Goal: Contribute content: Contribute content

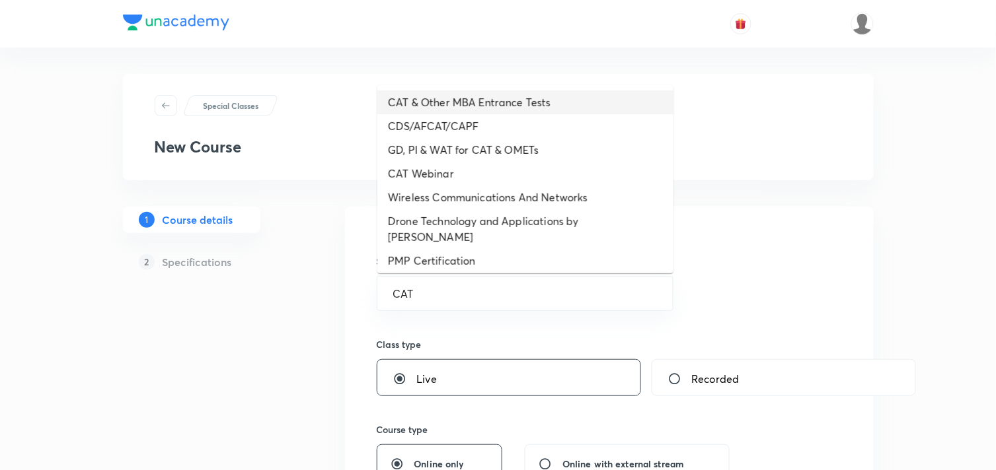
click at [464, 106] on li "CAT & Other MBA Entrance Tests" at bounding box center [525, 103] width 296 height 24
type input "CAT & Other MBA Entrance Tests"
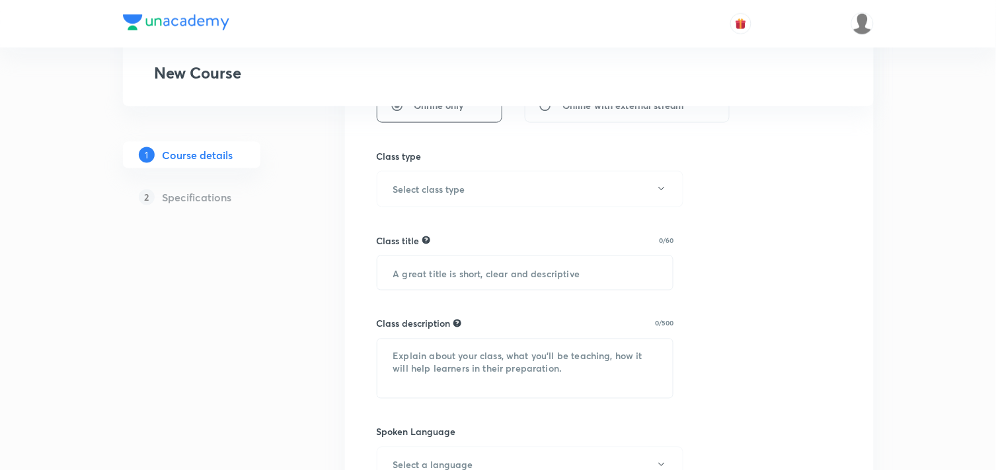
scroll to position [361, 0]
click at [461, 186] on h6 "Select class type" at bounding box center [429, 187] width 72 height 14
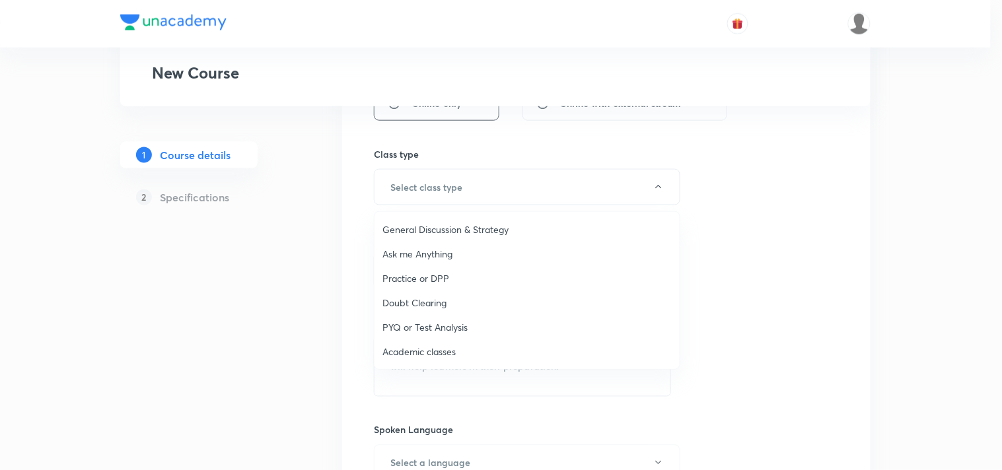
click at [419, 331] on span "PYQ or Test Analysis" at bounding box center [527, 327] width 289 height 14
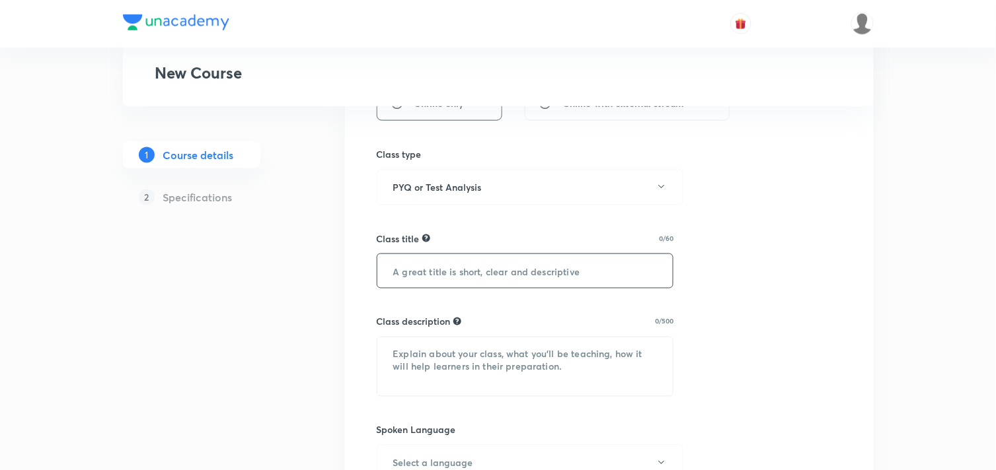
click at [431, 285] on input "text" at bounding box center [525, 271] width 296 height 34
click at [434, 276] on input "text" at bounding box center [525, 271] width 296 height 34
paste input "text"
click at [433, 278] on input "text" at bounding box center [525, 271] width 296 height 34
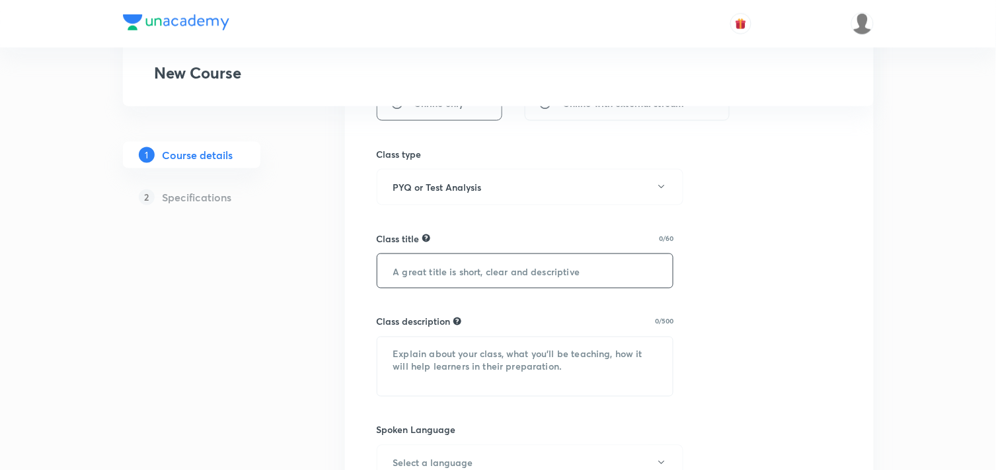
paste input "Mock Analysis of Test on [DATE]- (QA Section)"
click at [591, 278] on input "Mock Analysis of Test on [DATE]- (QA Section)" at bounding box center [525, 271] width 296 height 34
click at [525, 273] on input "Mock Analysis of Test on [DATE]- (LRDI Section)" at bounding box center [525, 271] width 296 height 34
click at [544, 271] on input "Mock Analysis of Test on [DATE]- (LRDI Section)" at bounding box center [525, 271] width 296 height 34
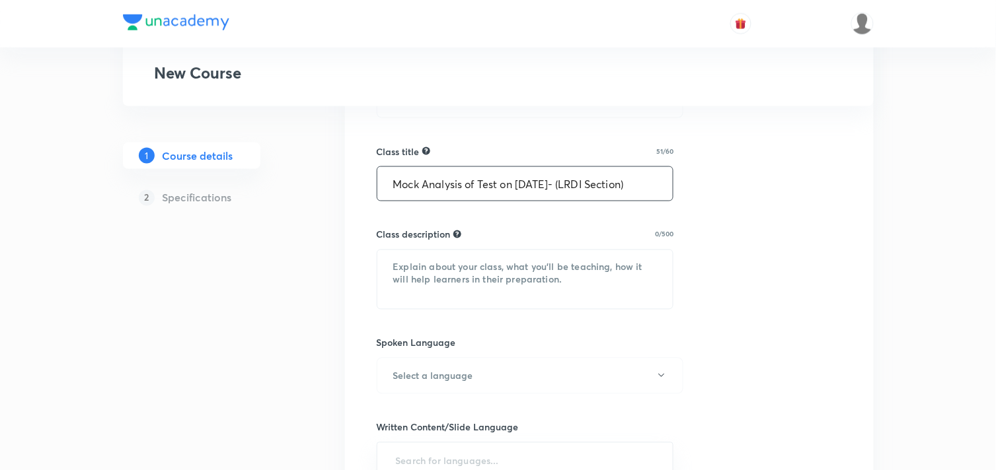
scroll to position [449, 0]
type input "Mock Analysis of Test on [DATE]- (LRDI Section)"
click at [422, 264] on textarea at bounding box center [525, 278] width 296 height 59
paste textarea "In this class [PERSON_NAME] will discuss complete QA section of Test on [DATE] …"
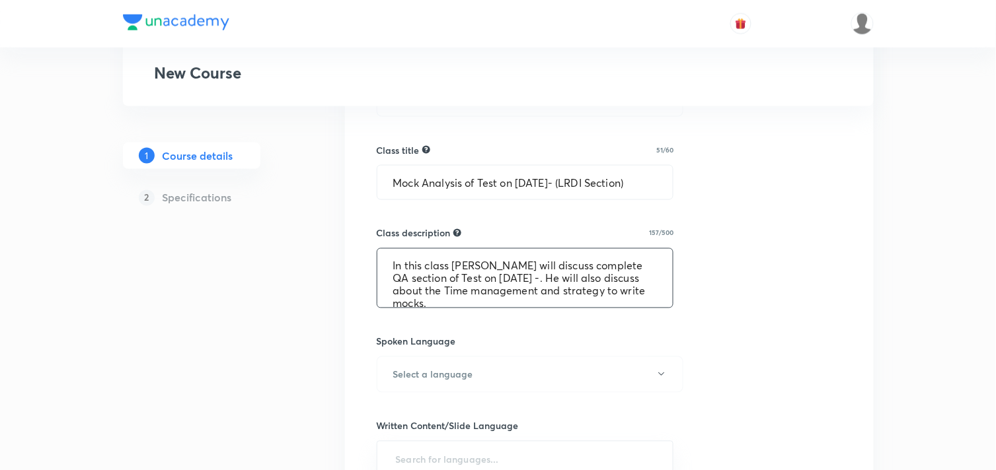
scroll to position [3, 0]
click at [487, 264] on textarea "In this class [PERSON_NAME] will discuss complete QA section of Test on [DATE] …" at bounding box center [525, 278] width 296 height 59
click at [483, 264] on textarea "In this class [PERSON_NAME] will discuss complete QA section of Test on [DATE] …" at bounding box center [525, 278] width 296 height 59
click at [469, 264] on textarea "In this class [PERSON_NAME] sir will discuss complete QA section of Test on [DA…" at bounding box center [525, 278] width 296 height 59
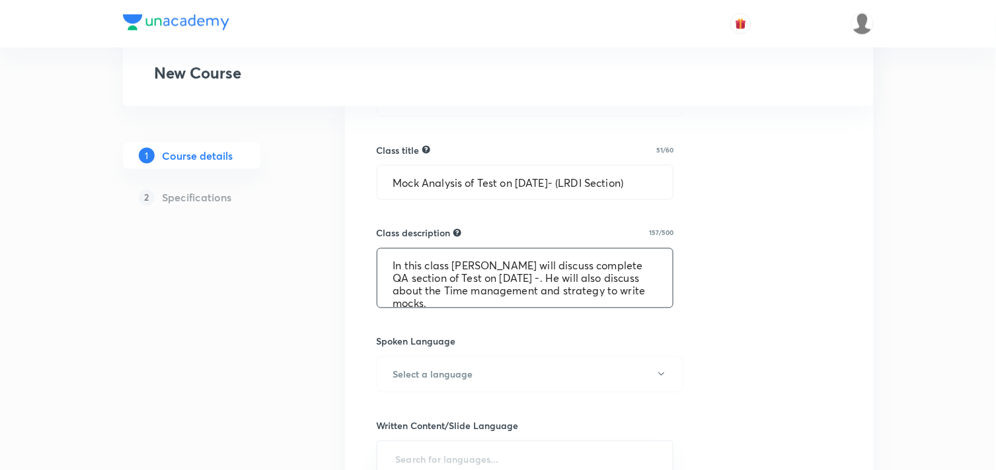
click at [632, 268] on textarea "In this class [PERSON_NAME] will discuss complete QA section of Test on [DATE] …" at bounding box center [525, 278] width 296 height 59
click at [492, 276] on textarea "In this class [PERSON_NAME] will discuss complete LRDI section of Test on [DATE…" at bounding box center [525, 278] width 296 height 59
click at [509, 279] on textarea "In this class [PERSON_NAME] sir will discuss complete LRDI section of Test on […" at bounding box center [525, 278] width 296 height 59
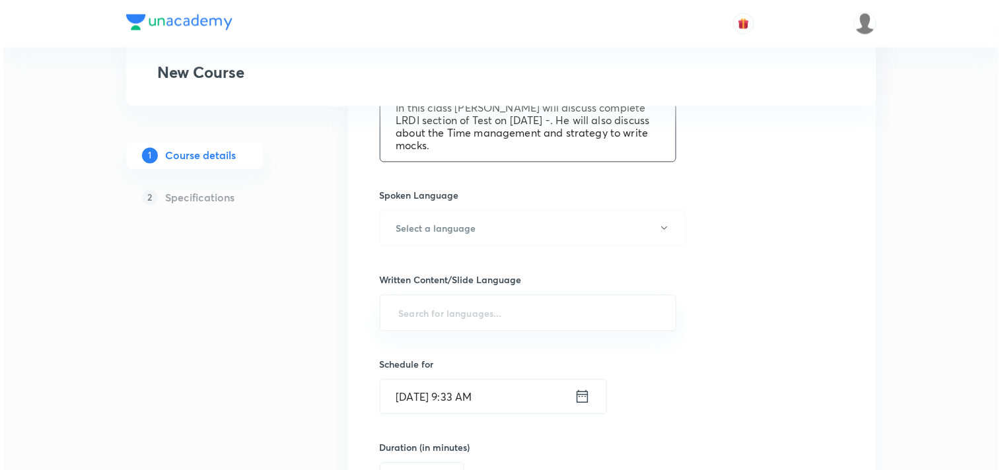
scroll to position [597, 0]
type textarea "In this class [PERSON_NAME] will discuss complete LRDI section of Test on [DATE…"
click at [505, 222] on button "Select a language" at bounding box center [530, 227] width 307 height 36
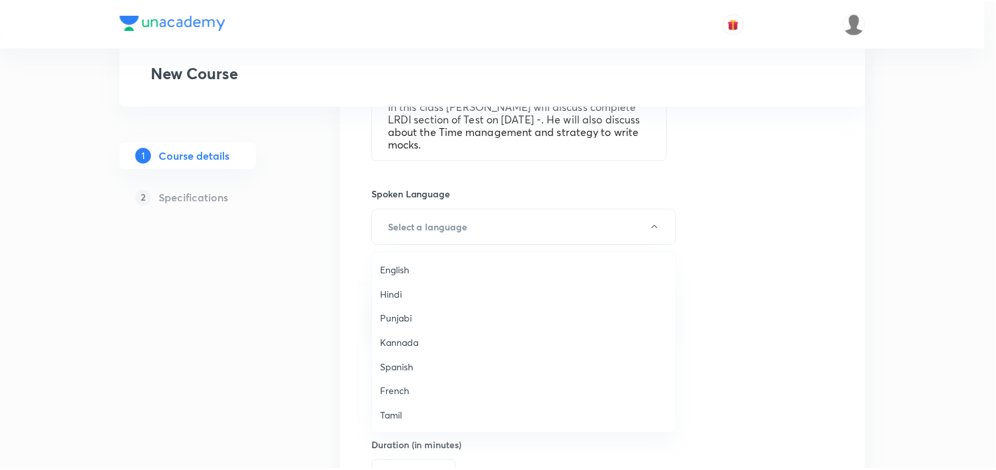
scroll to position [392, 0]
click at [398, 413] on span "Hinglish" at bounding box center [527, 417] width 289 height 14
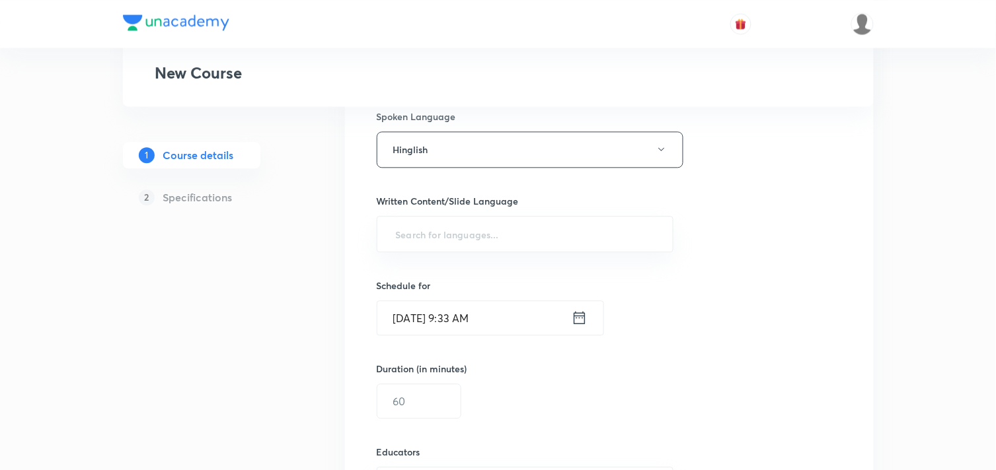
scroll to position [675, 0]
click at [513, 242] on input "text" at bounding box center [525, 233] width 264 height 24
click at [430, 274] on li "English" at bounding box center [525, 271] width 296 height 22
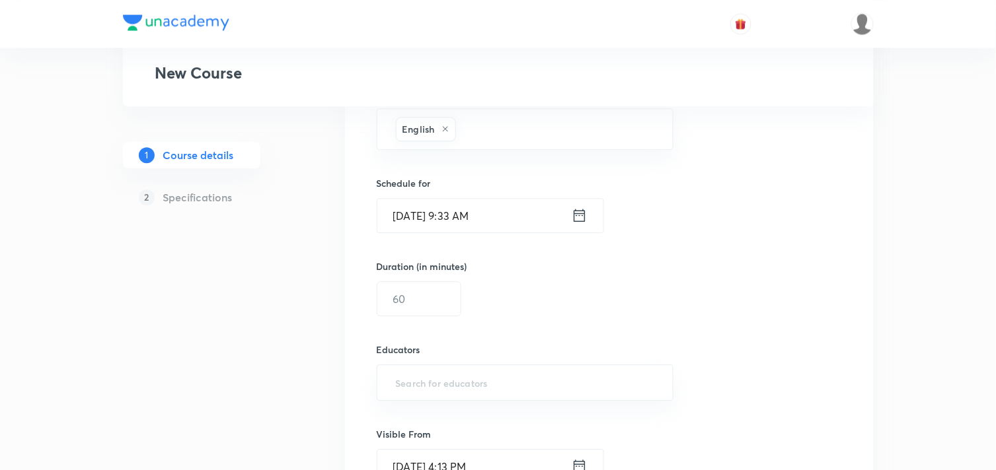
click at [578, 218] on icon at bounding box center [580, 215] width 16 height 19
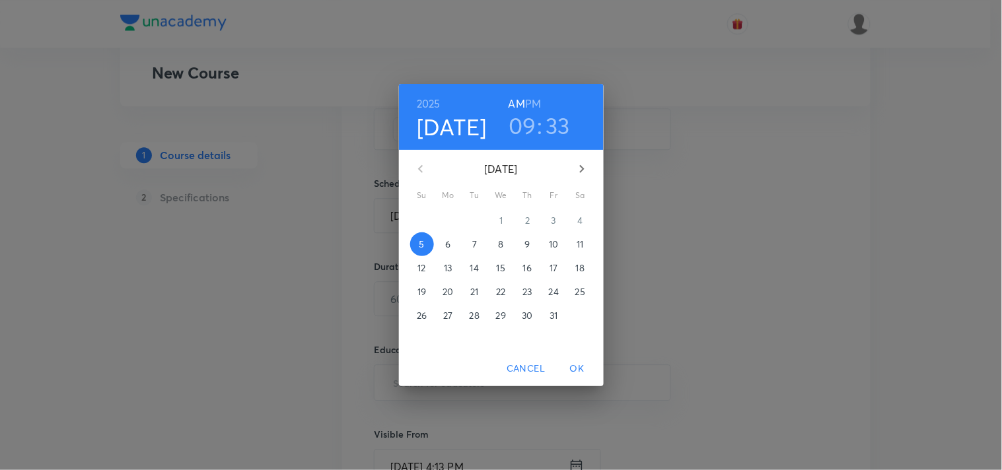
click at [446, 244] on p "6" at bounding box center [447, 244] width 5 height 13
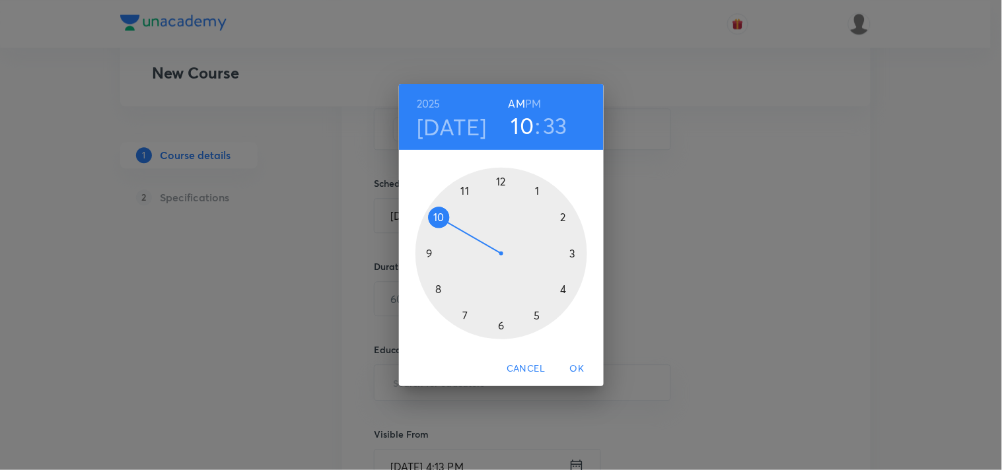
drag, startPoint x: 433, startPoint y: 251, endPoint x: 434, endPoint y: 213, distance: 38.3
click at [434, 213] on div at bounding box center [502, 254] width 172 height 172
drag, startPoint x: 481, startPoint y: 318, endPoint x: 500, endPoint y: 189, distance: 130.2
click at [500, 189] on div at bounding box center [502, 254] width 172 height 172
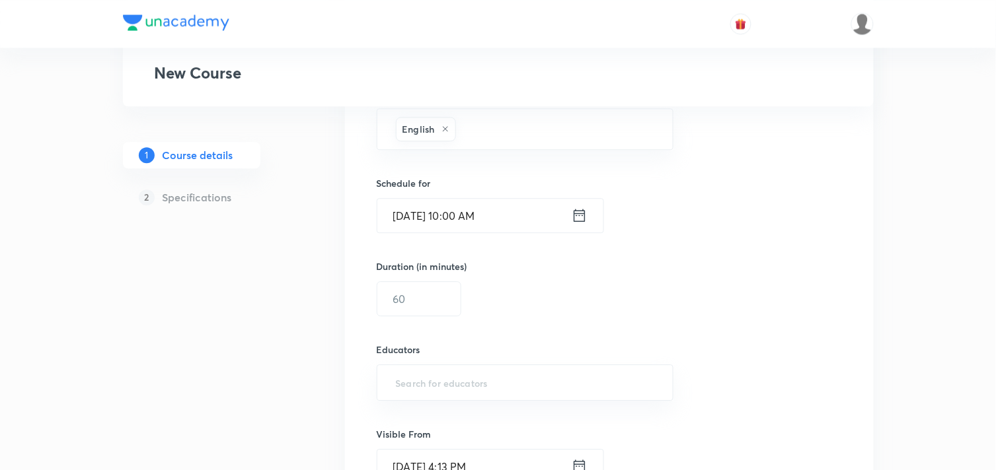
click at [585, 215] on icon at bounding box center [580, 215] width 16 height 19
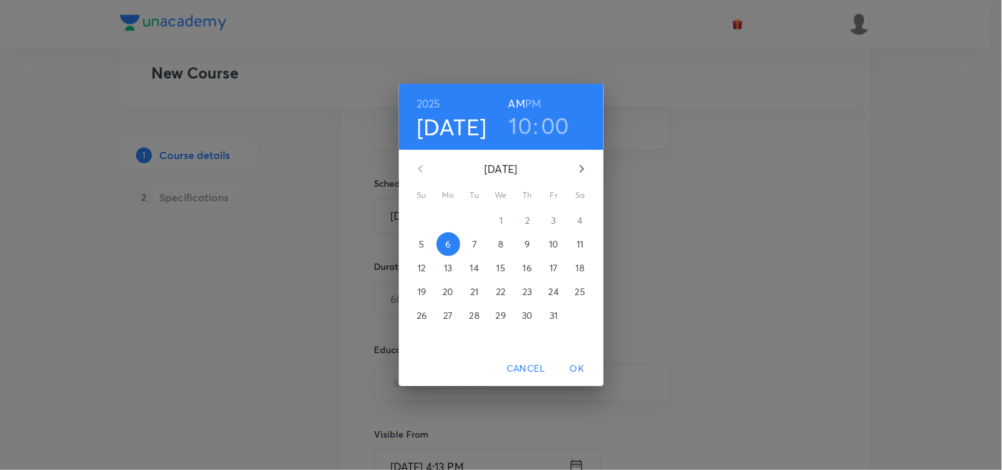
click at [540, 104] on h6 "PM" at bounding box center [533, 103] width 16 height 19
click at [572, 371] on span "OK" at bounding box center [578, 369] width 32 height 17
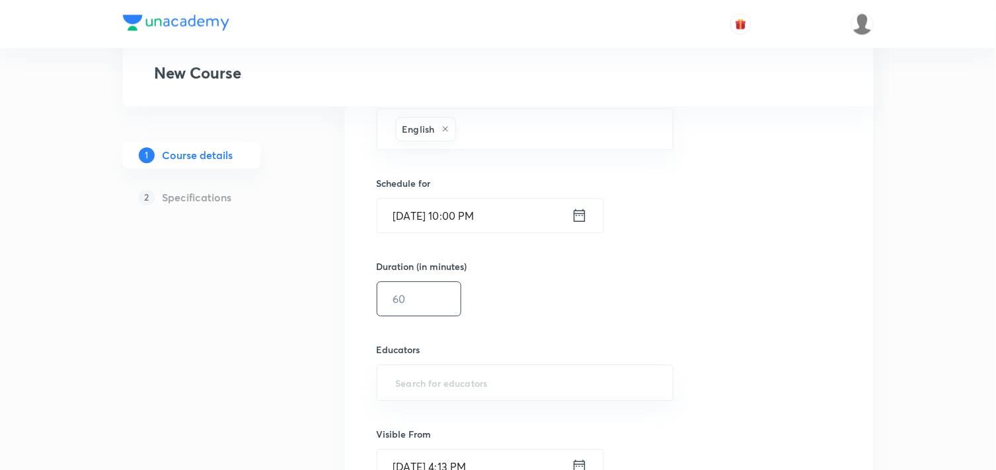
click at [429, 309] on input "text" at bounding box center [418, 299] width 83 height 34
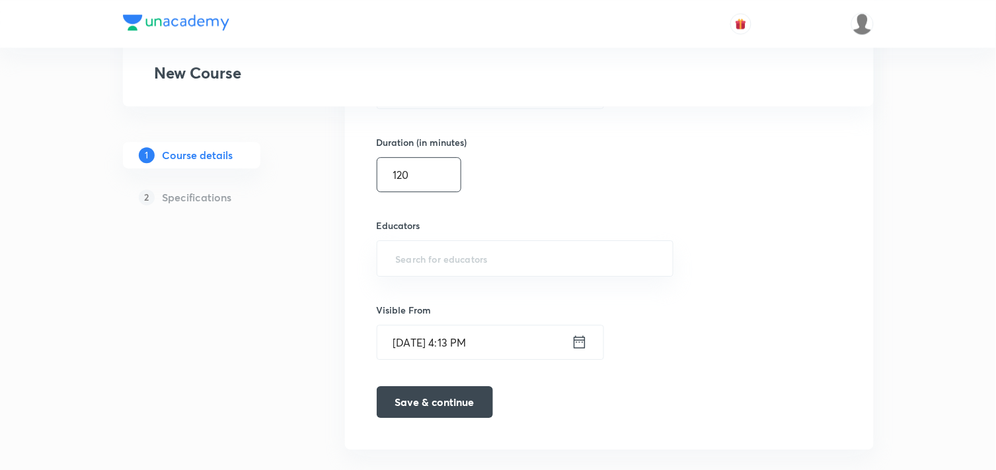
scroll to position [913, 0]
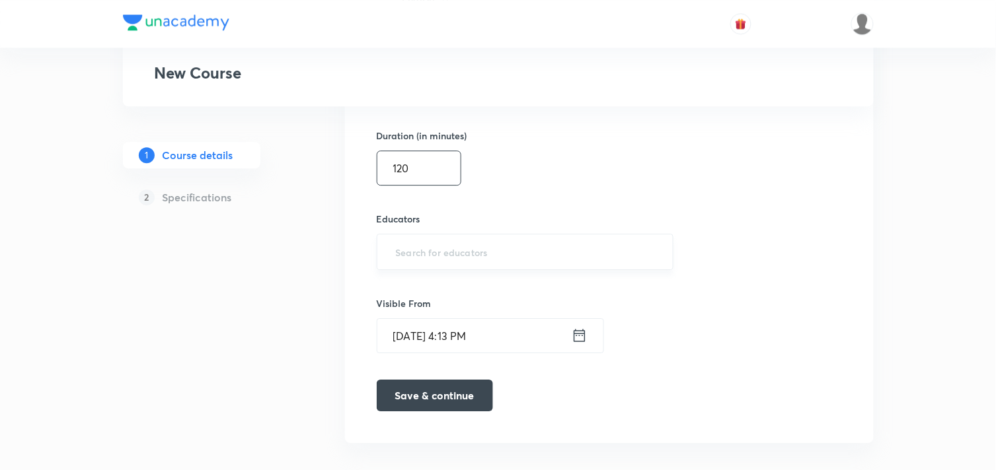
type input "120"
click at [443, 258] on input "text" at bounding box center [525, 252] width 264 height 24
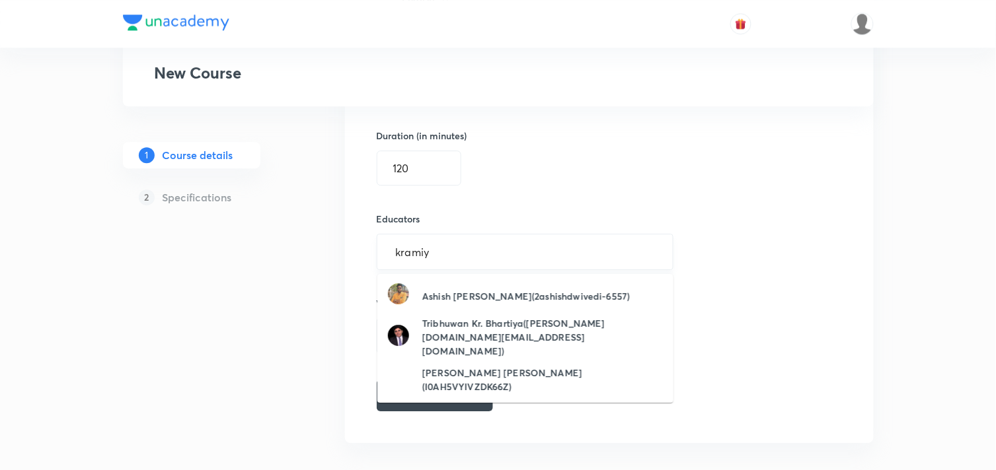
type input "kramiya"
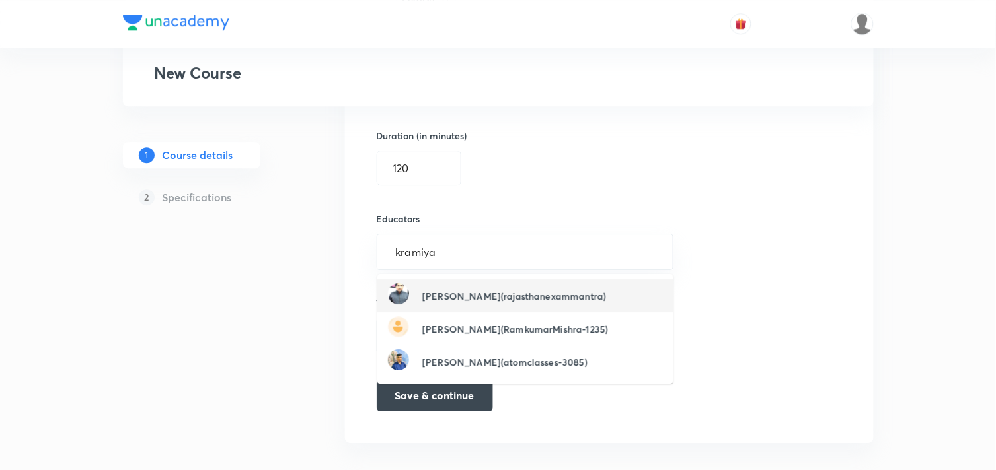
click at [471, 291] on h6 "[PERSON_NAME](rajasthanexammantra)" at bounding box center [514, 296] width 184 height 14
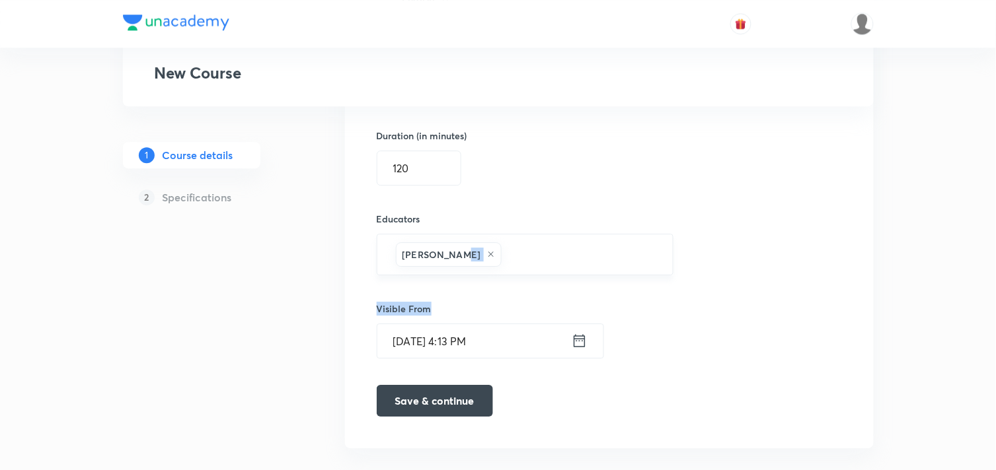
drag, startPoint x: 471, startPoint y: 291, endPoint x: 467, endPoint y: 264, distance: 27.4
click at [487, 255] on icon at bounding box center [491, 254] width 8 height 8
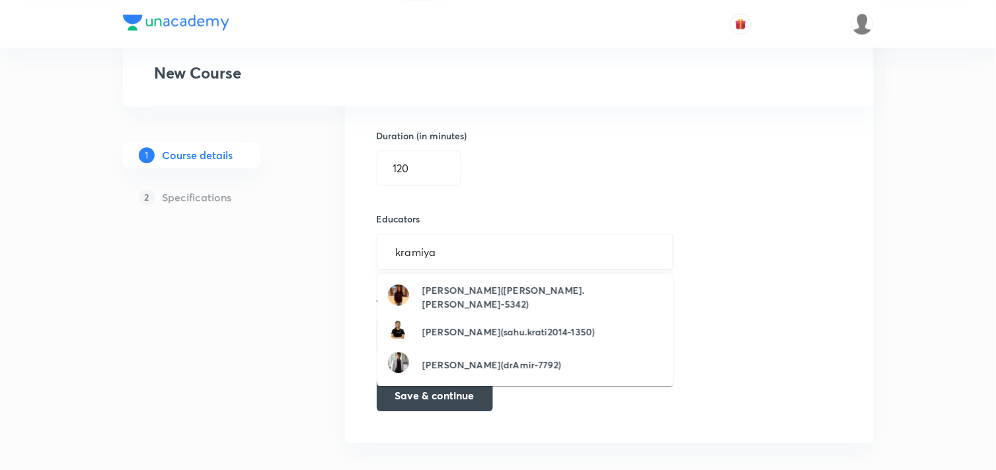
type input "kramiya"
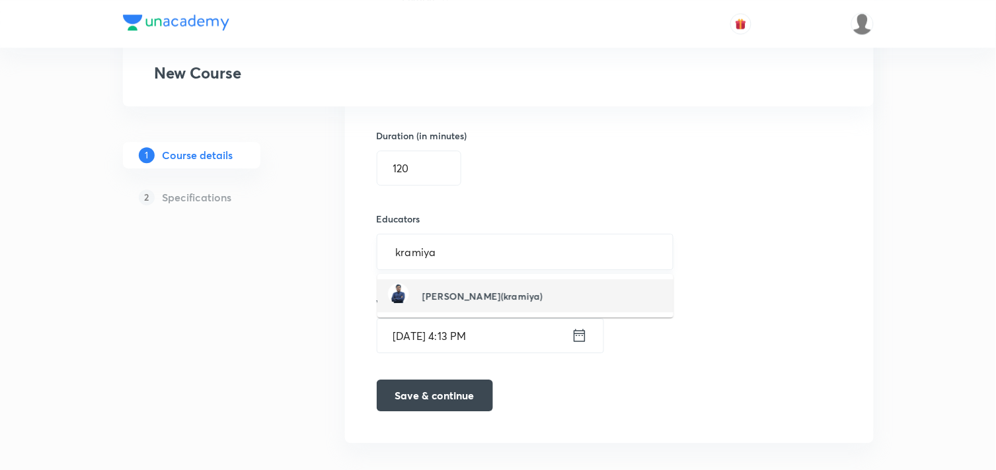
click at [450, 301] on h6 "[PERSON_NAME](kramiya)" at bounding box center [482, 296] width 120 height 14
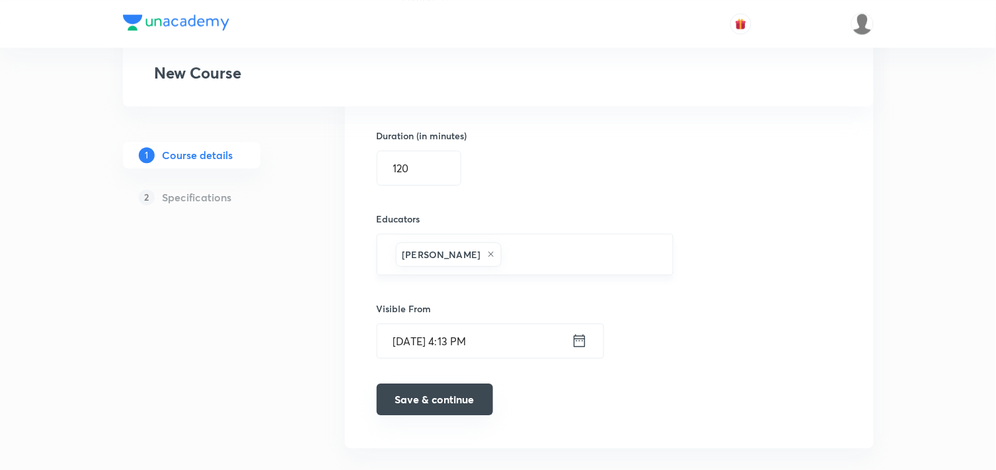
click at [445, 404] on button "Save & continue" at bounding box center [435, 400] width 116 height 32
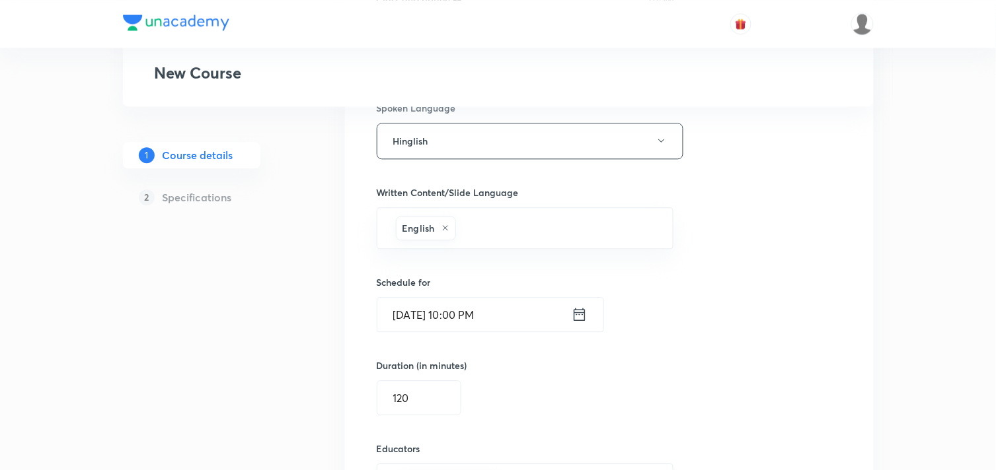
scroll to position [700, 0]
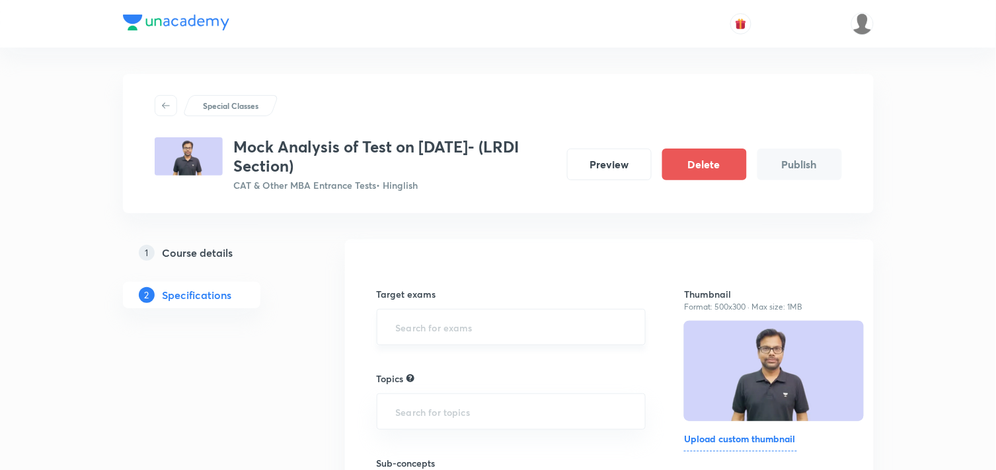
click at [407, 338] on input "text" at bounding box center [511, 327] width 237 height 24
type input "CAT"
click at [412, 397] on li "CAT 2025" at bounding box center [511, 389] width 268 height 24
type input "OM"
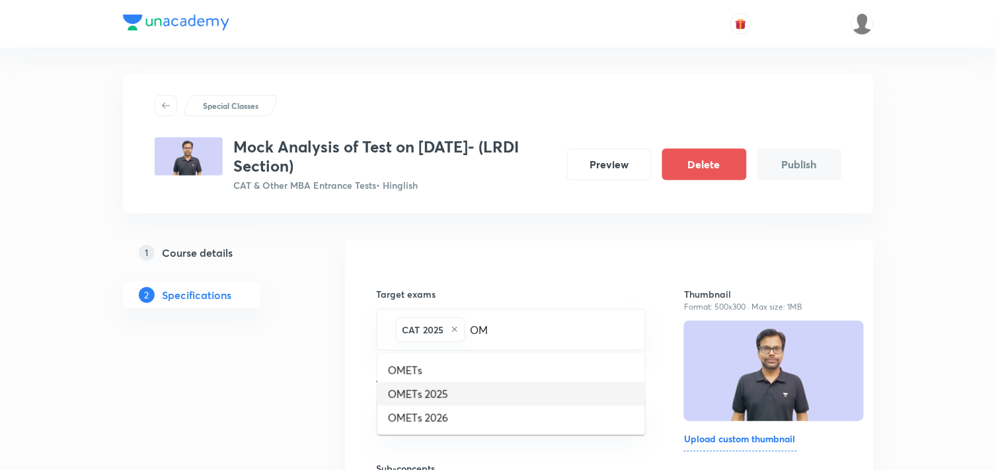
click at [429, 395] on li "OMETs 2025" at bounding box center [511, 395] width 268 height 24
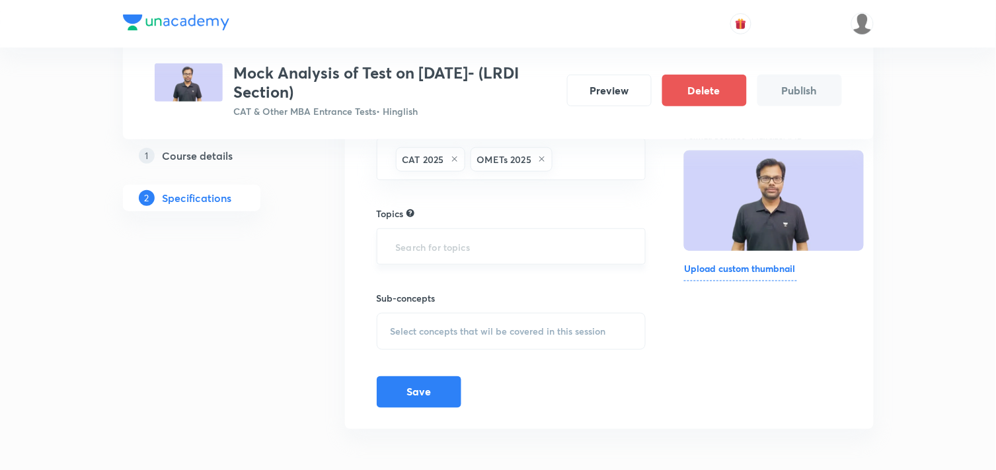
scroll to position [172, 0]
click at [446, 243] on input "text" at bounding box center [511, 245] width 237 height 24
type input "L"
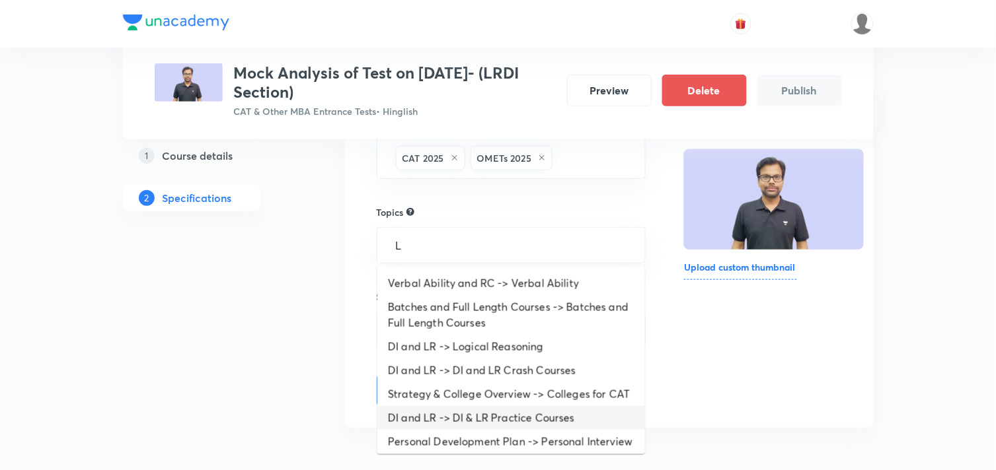
click at [476, 430] on li "DI and LR -> DI & LR Practice Courses" at bounding box center [511, 418] width 268 height 24
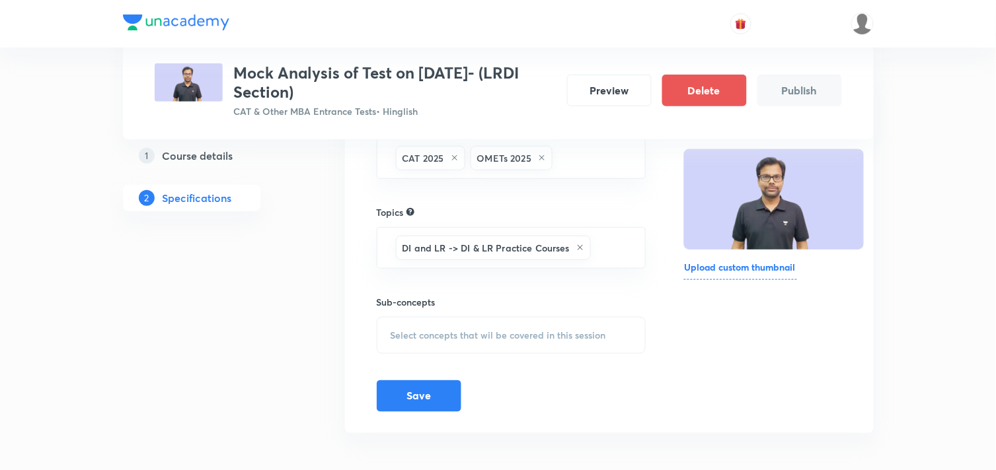
click at [485, 338] on span "Select concepts that wil be covered in this session" at bounding box center [497, 335] width 215 height 11
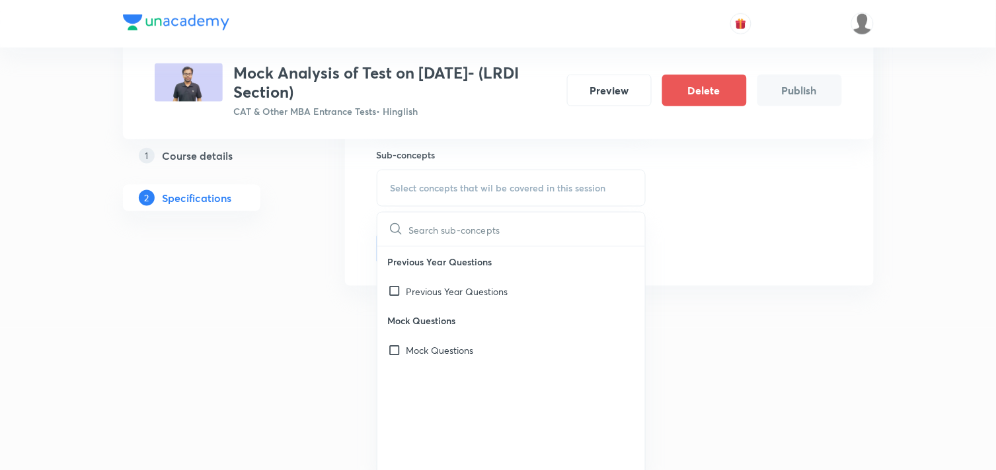
scroll to position [325, 0]
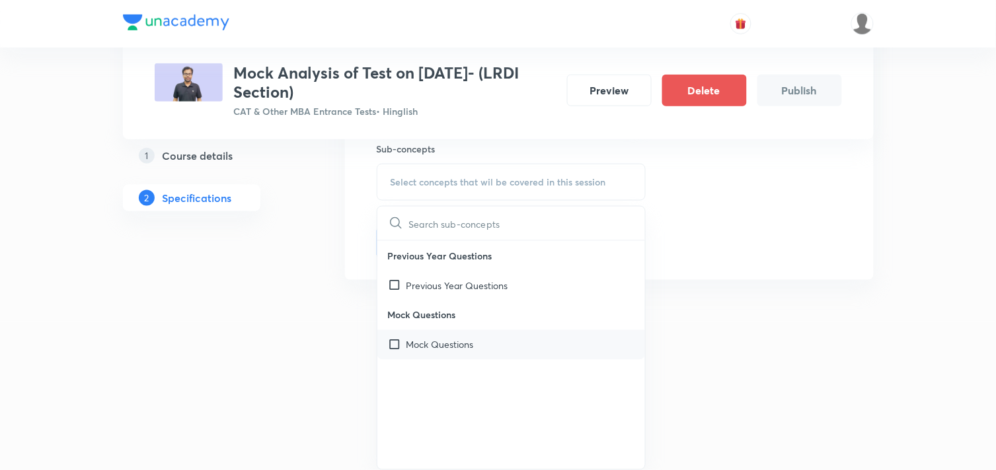
click at [448, 333] on div "Mock Questions" at bounding box center [511, 345] width 268 height 30
checkbox input "true"
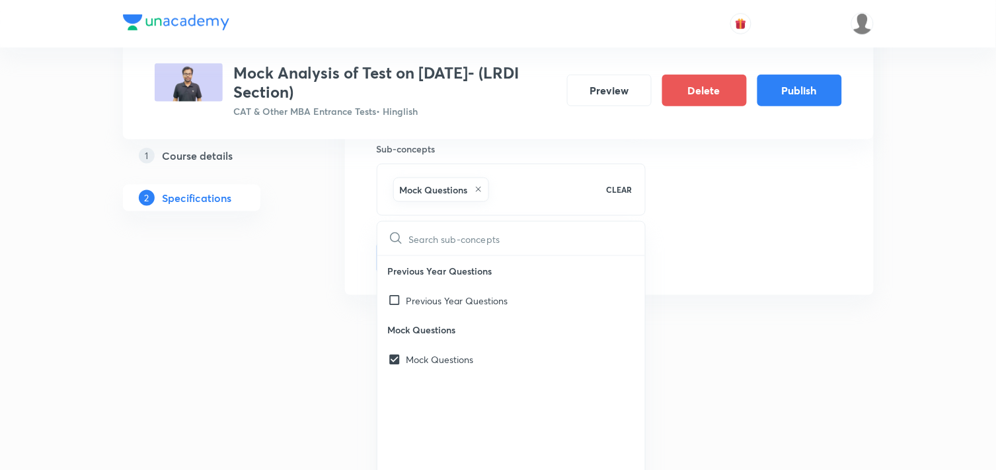
click at [809, 246] on div "Thumbnail Format: 500x300 · Max size: 1MB Upload custom thumbnail" at bounding box center [762, 105] width 157 height 338
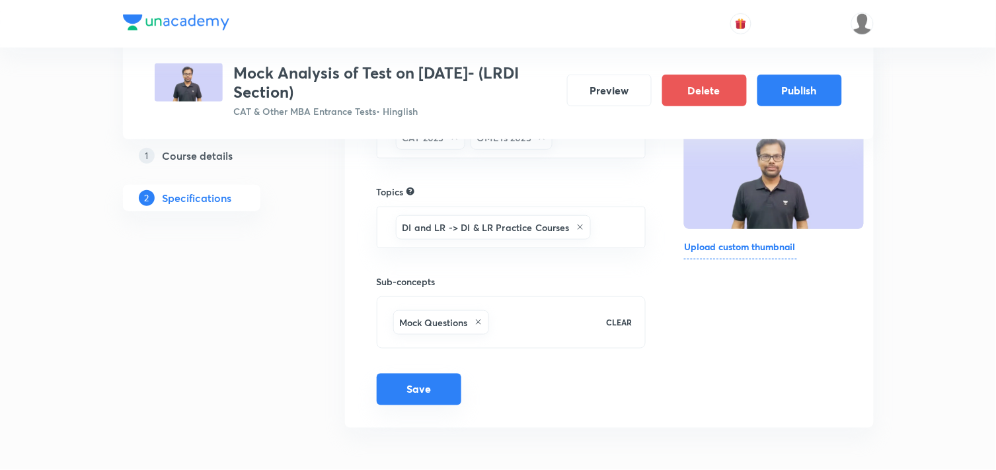
click at [447, 394] on button "Save" at bounding box center [419, 390] width 85 height 32
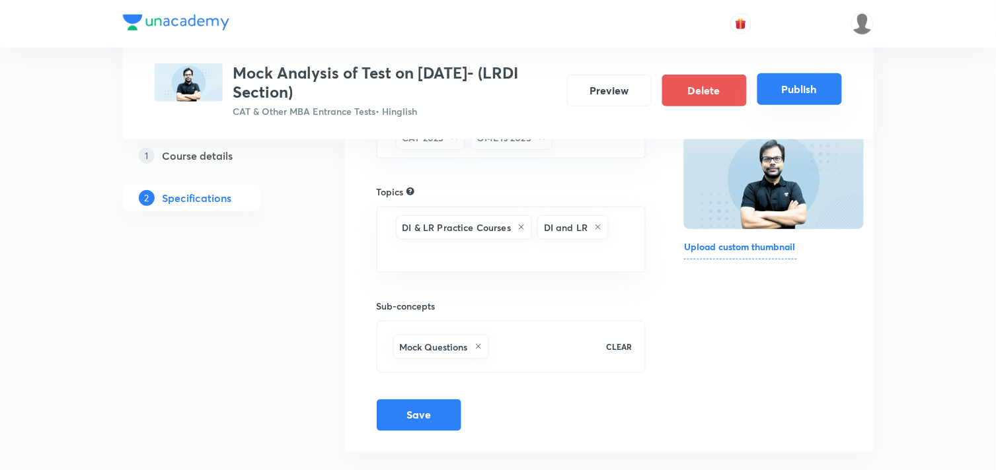
click at [803, 96] on button "Publish" at bounding box center [799, 89] width 85 height 32
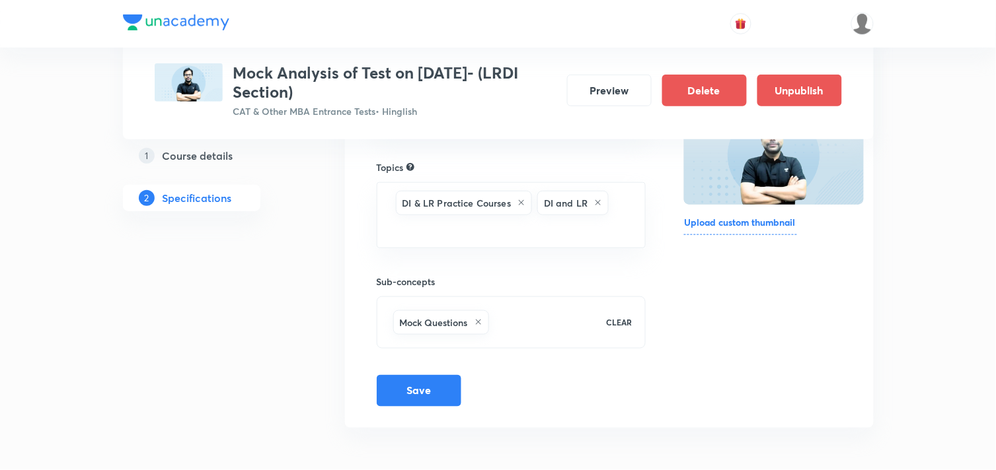
scroll to position [0, 0]
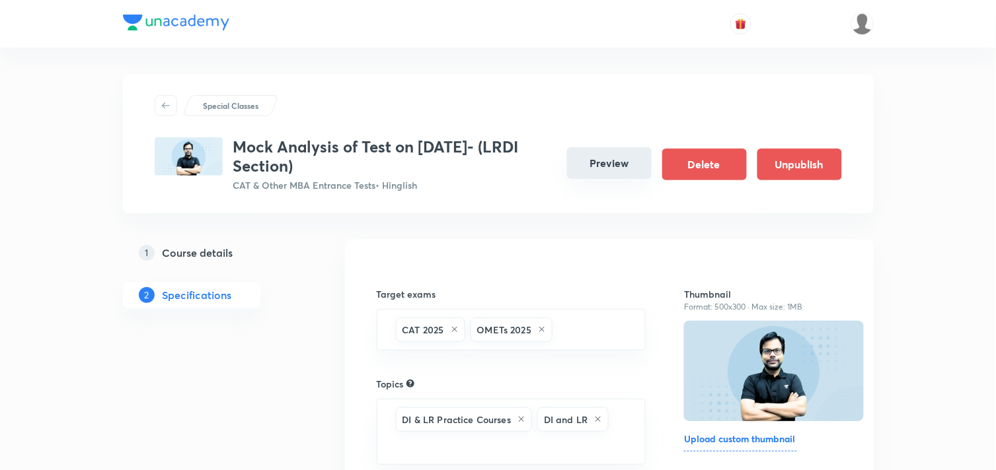
click at [618, 160] on button "Preview" at bounding box center [609, 163] width 85 height 32
